Goal: Transaction & Acquisition: Purchase product/service

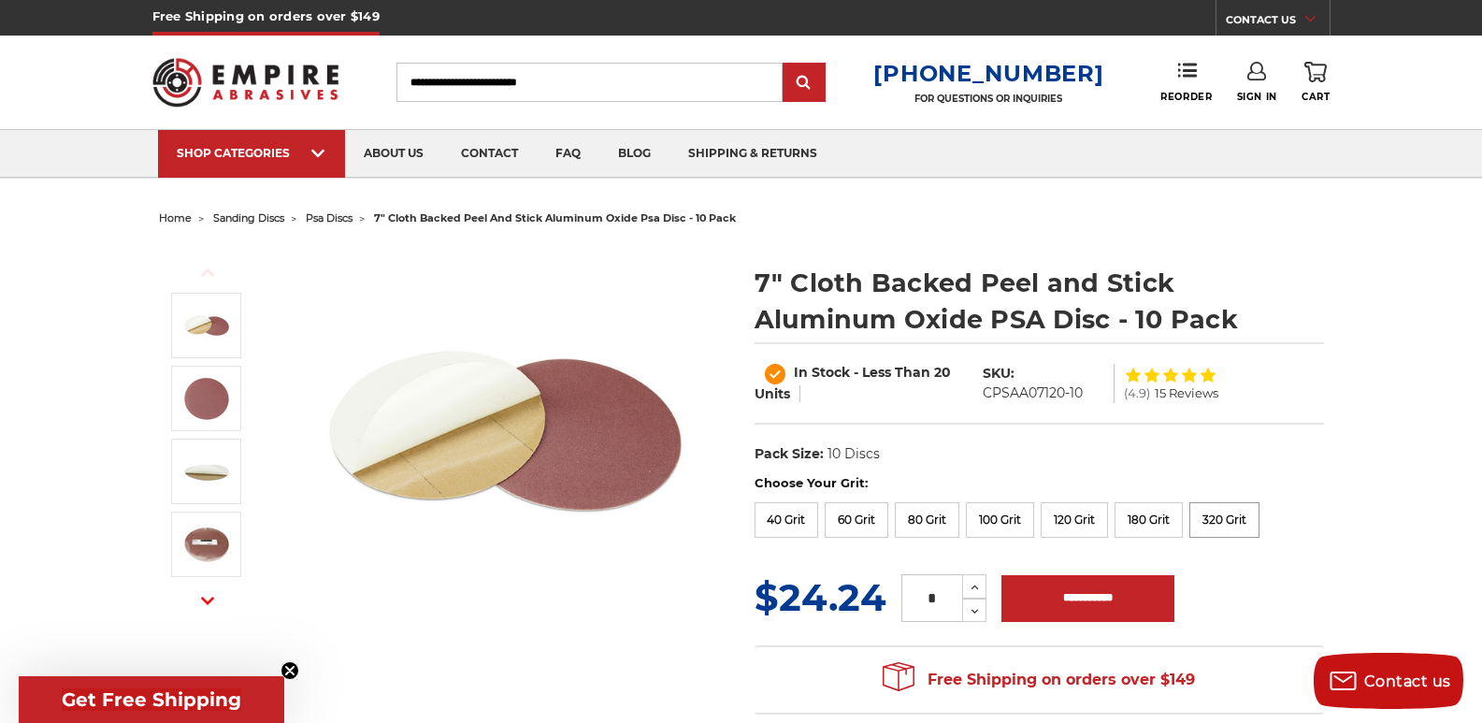
click at [1222, 520] on label "320 Grit" at bounding box center [1224, 520] width 70 height 36
click at [1219, 521] on label "320 Grit" at bounding box center [1224, 520] width 70 height 36
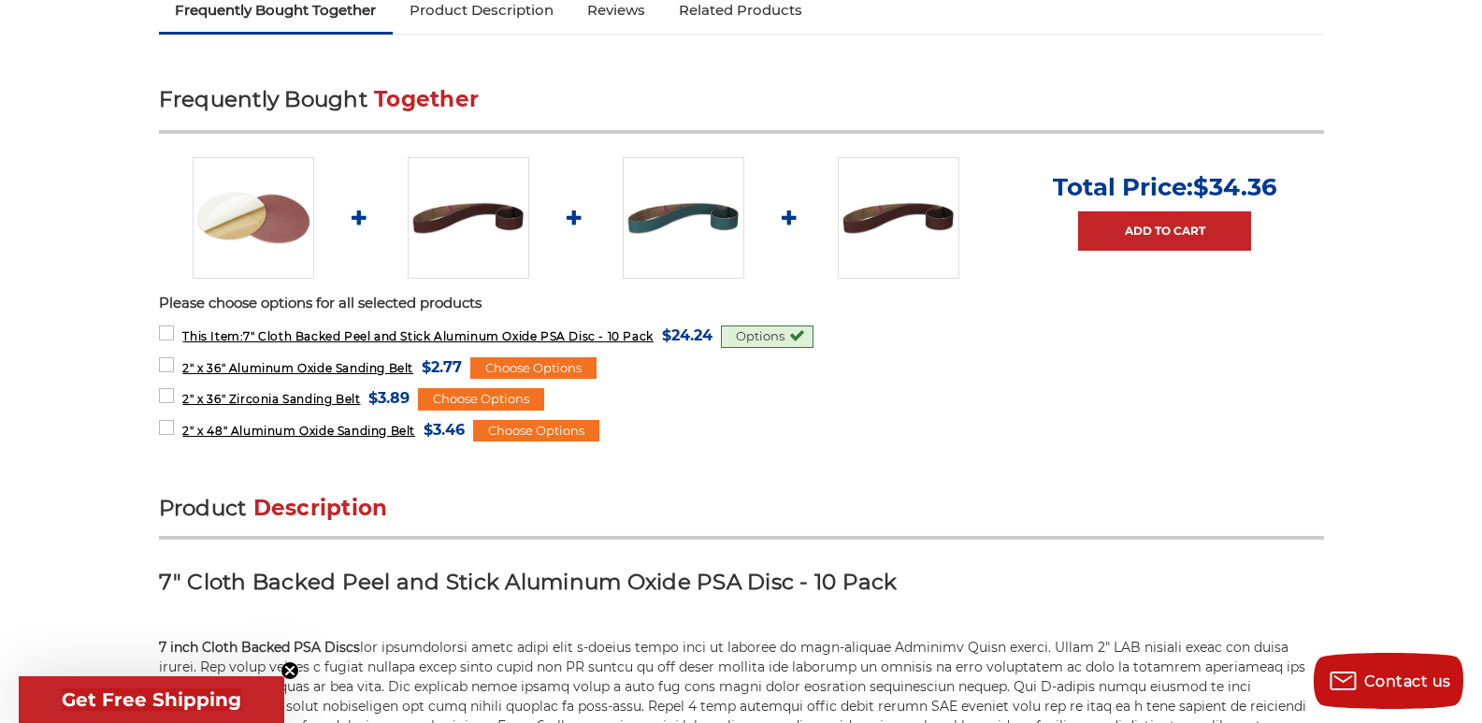
scroll to position [748, 0]
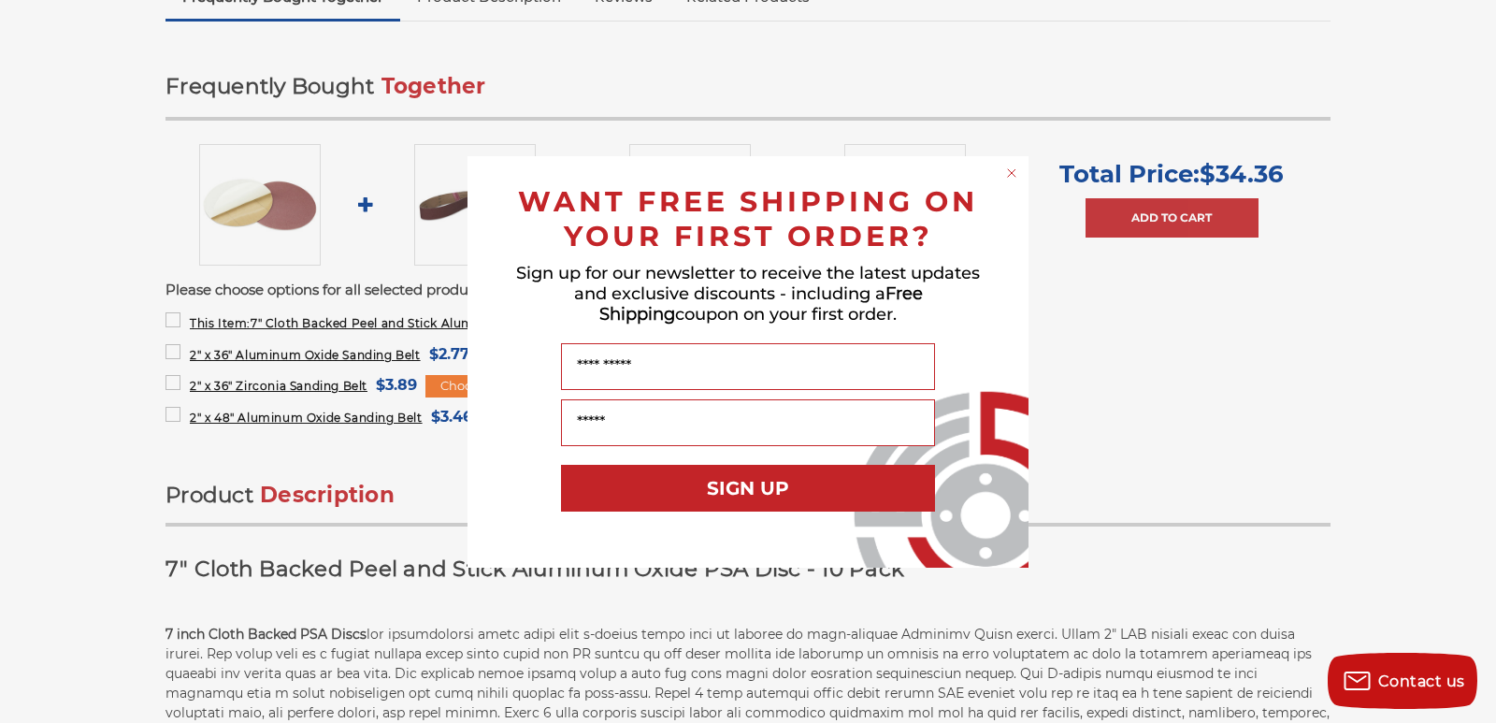
click at [1014, 170] on icon "Close dialog" at bounding box center [1011, 172] width 7 height 7
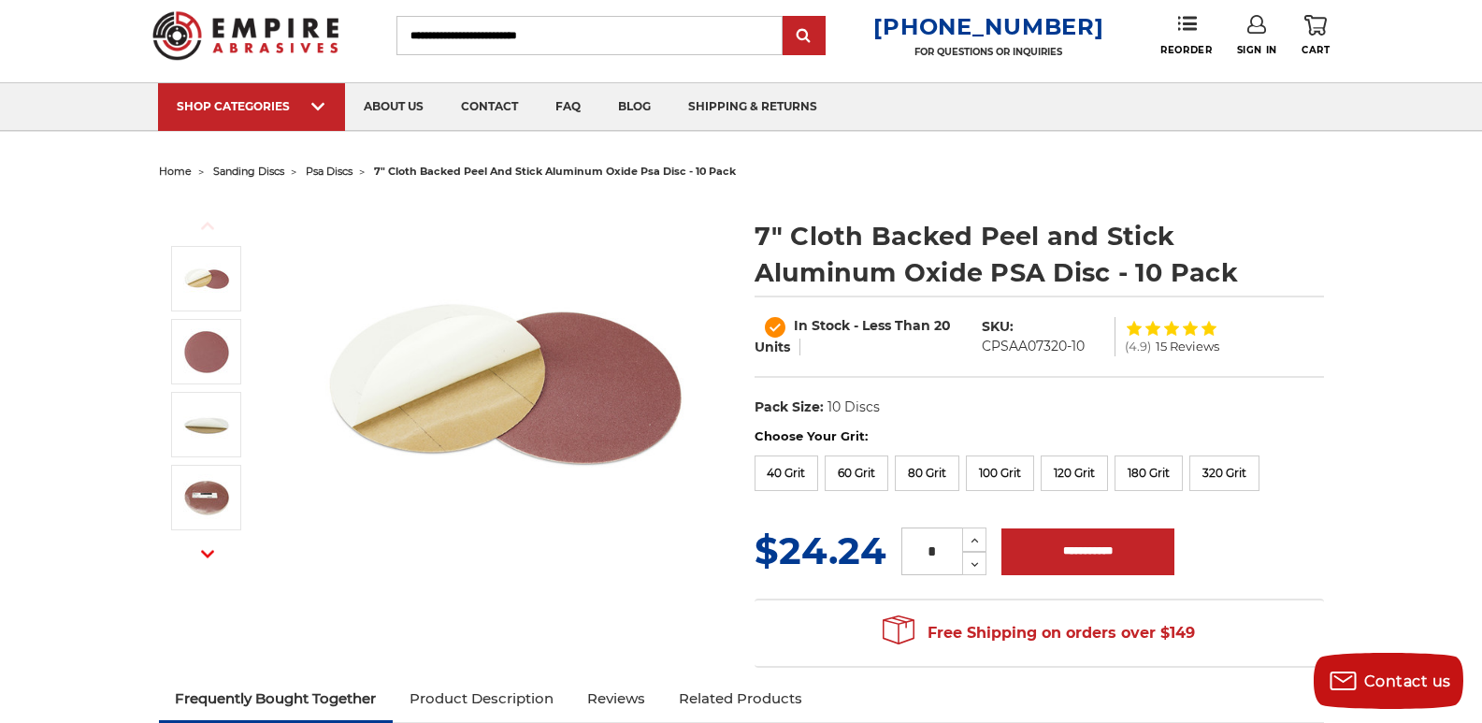
scroll to position [0, 0]
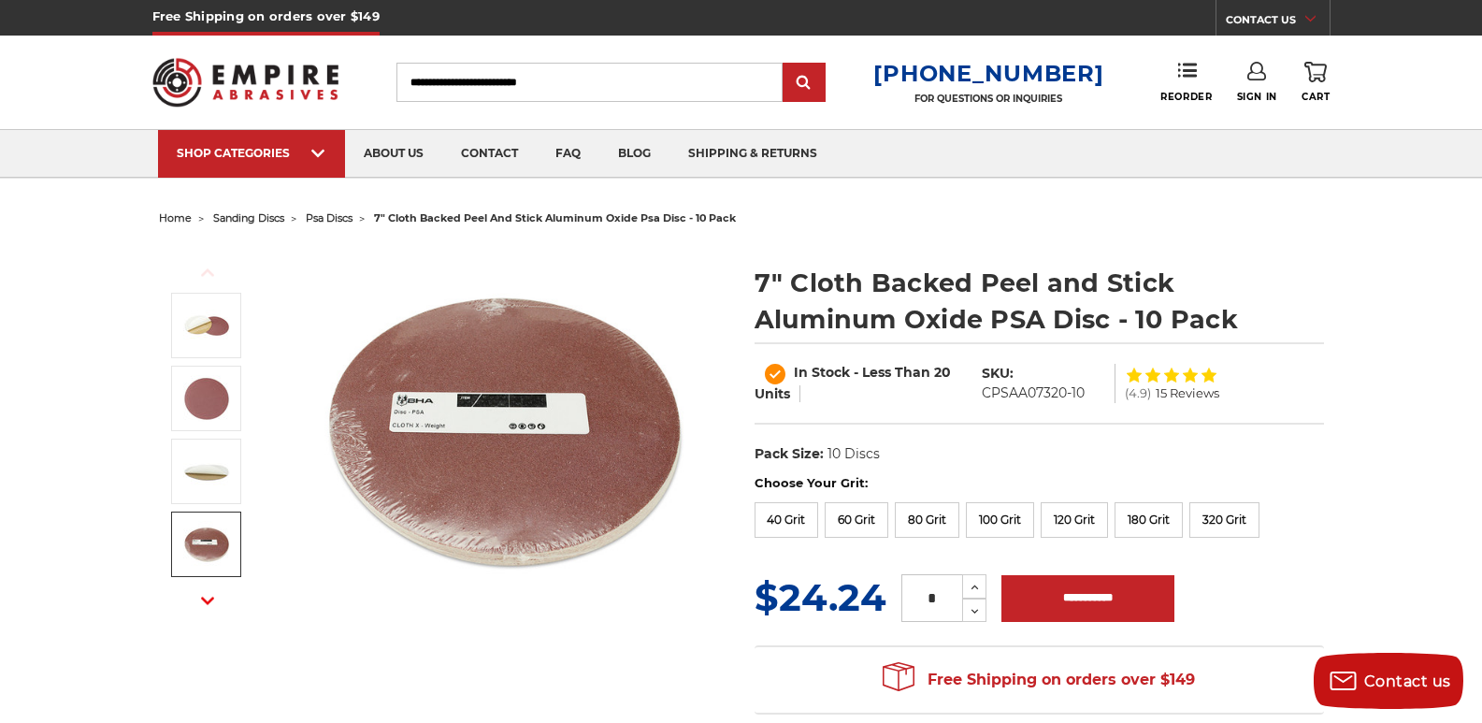
click at [197, 561] on img at bounding box center [206, 544] width 47 height 47
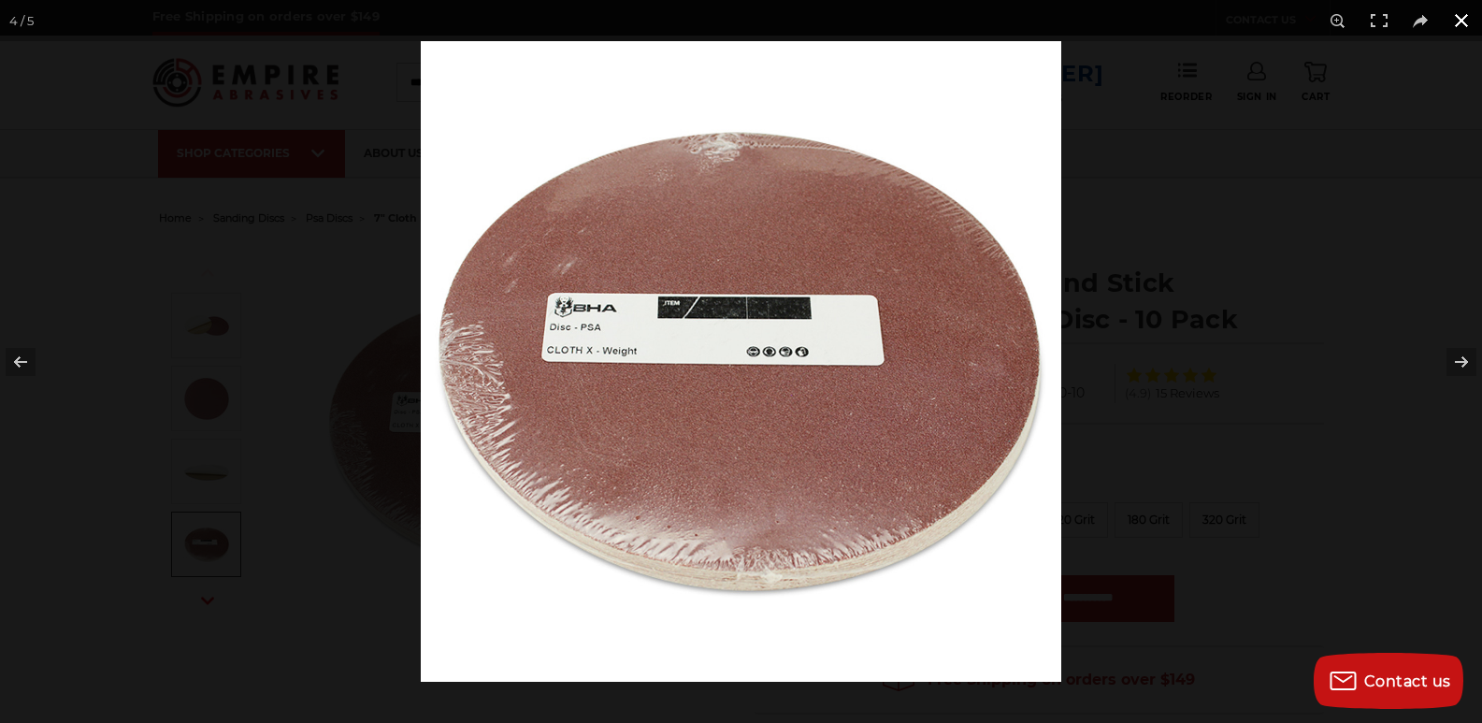
click at [1221, 333] on div at bounding box center [1162, 402] width 1482 height 723
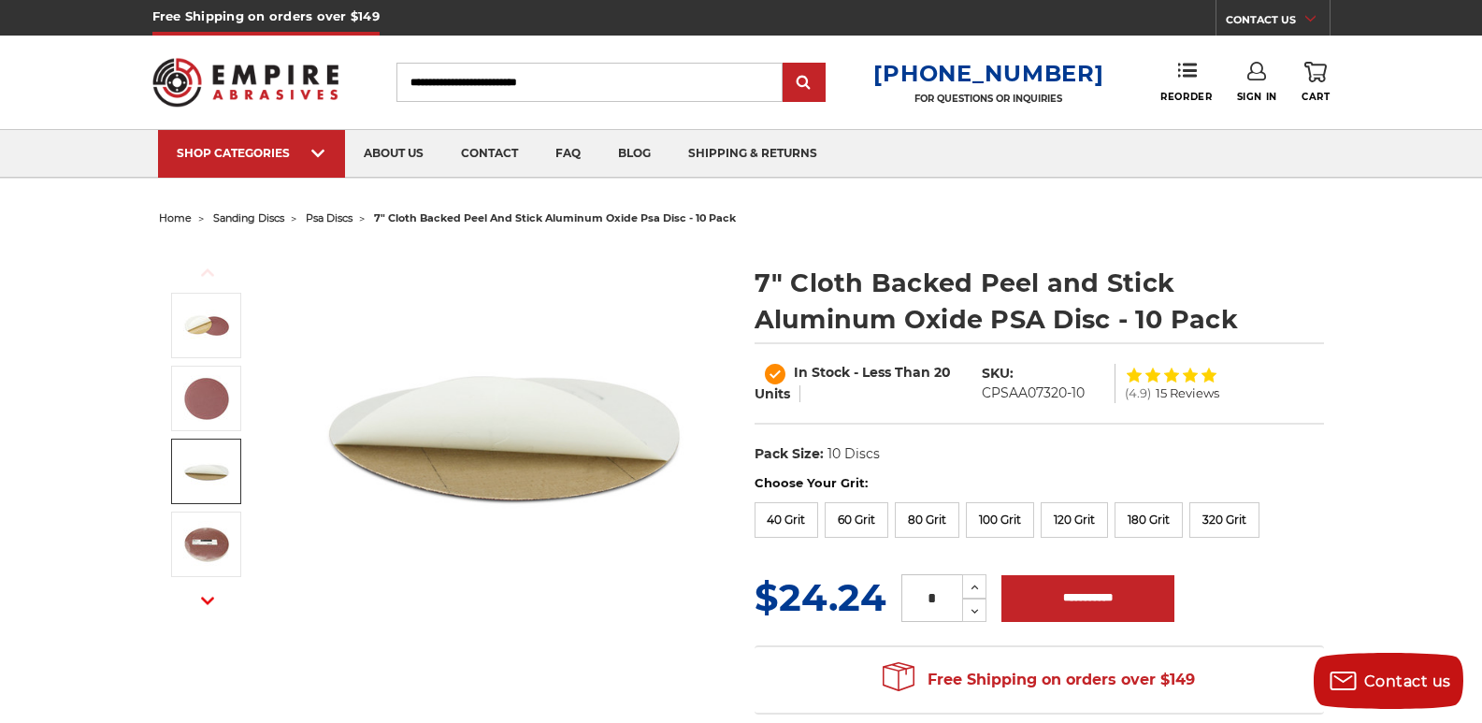
click at [194, 471] on img at bounding box center [206, 471] width 47 height 47
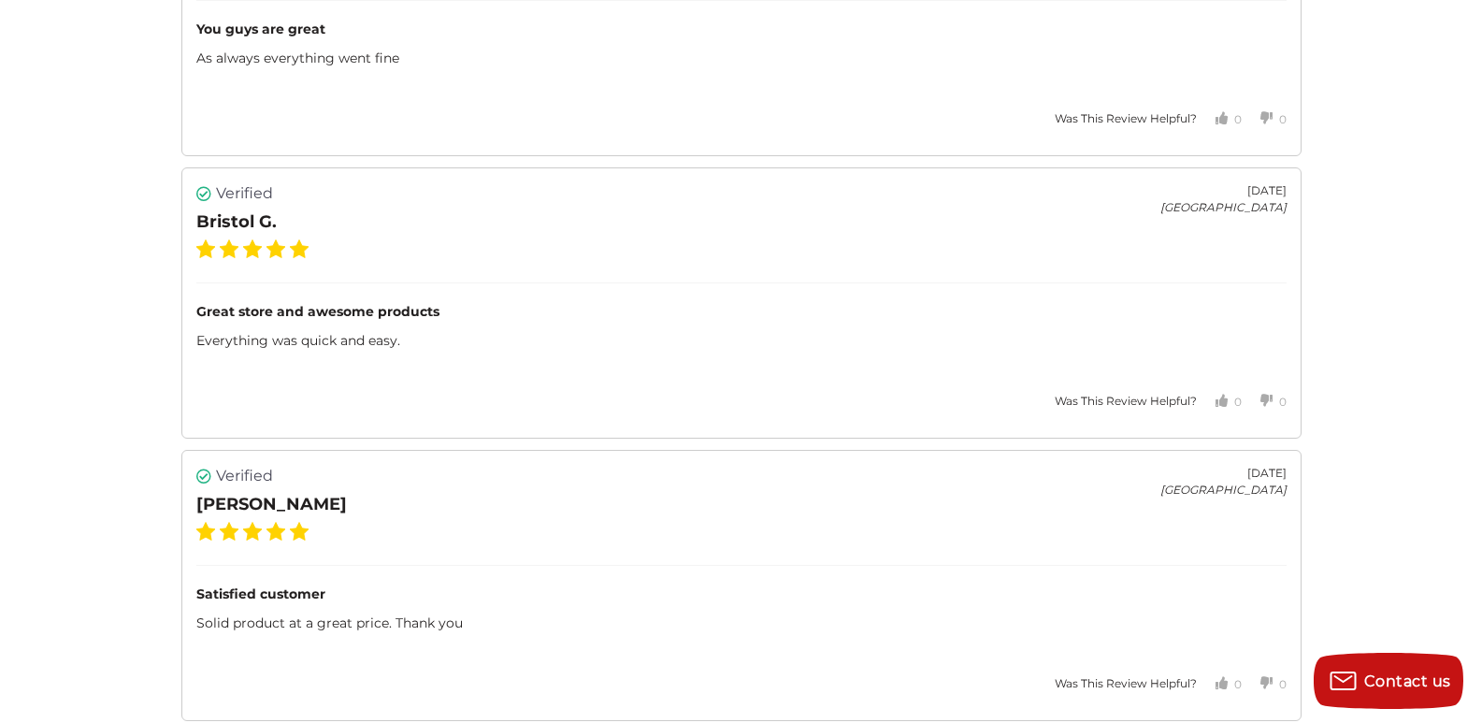
scroll to position [3086, 0]
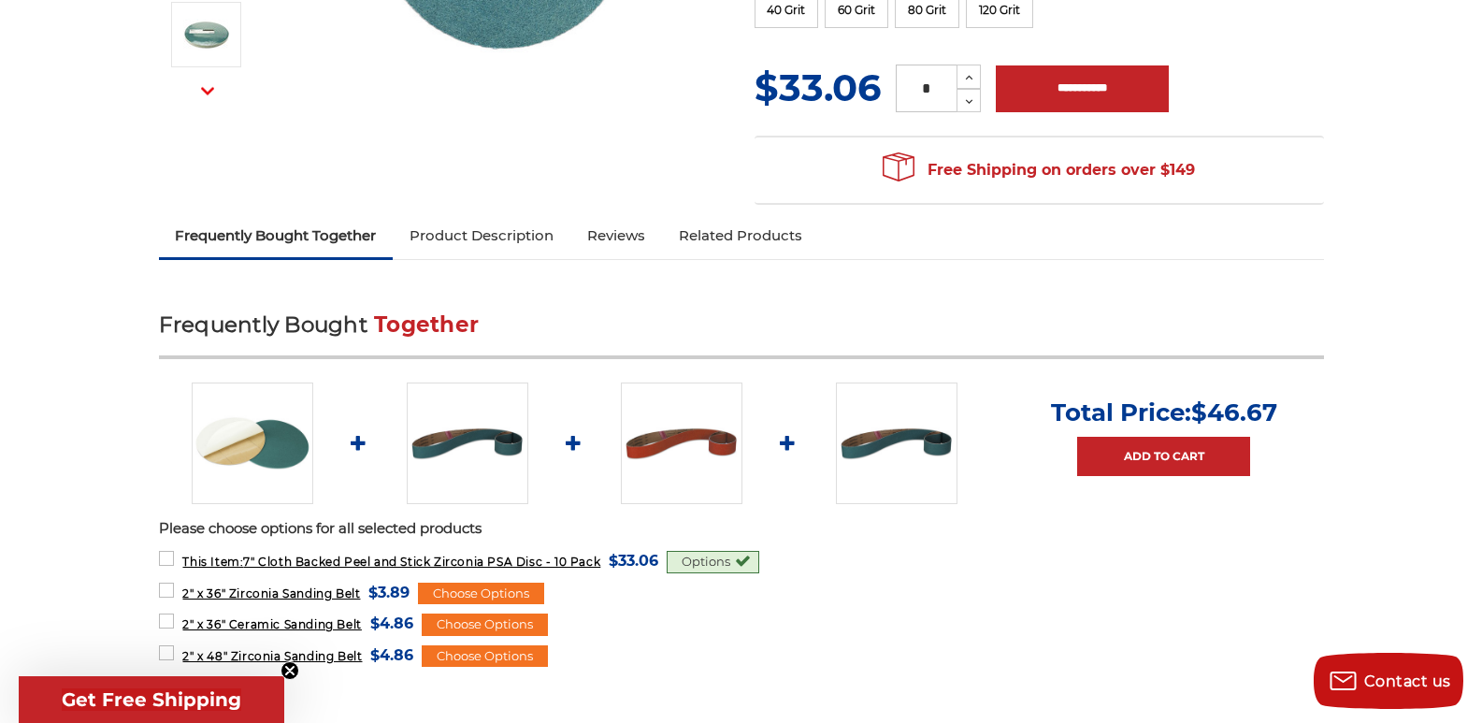
scroll to position [468, 0]
